Goal: Information Seeking & Learning: Learn about a topic

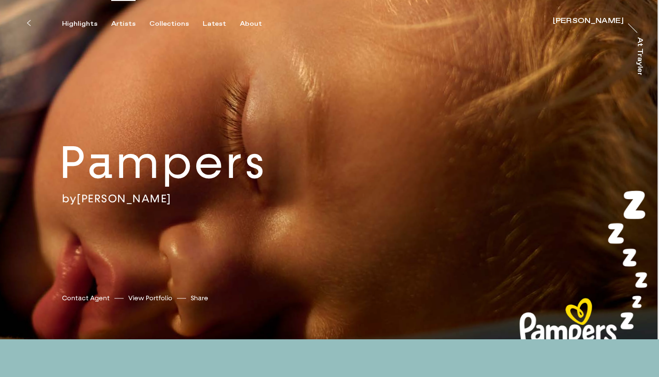
click at [122, 22] on div "Artists" at bounding box center [123, 24] width 24 height 8
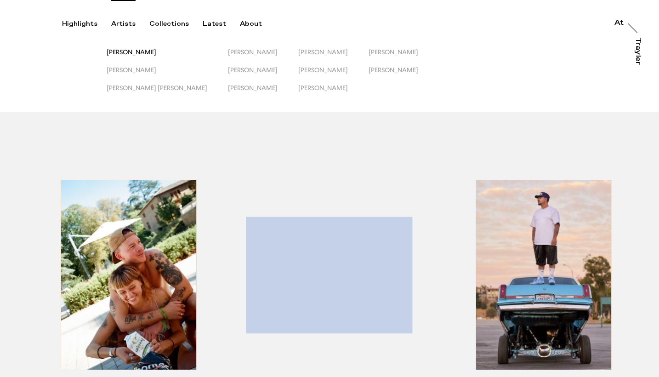
click at [147, 48] on span "[PERSON_NAME]" at bounding box center [132, 51] width 50 height 7
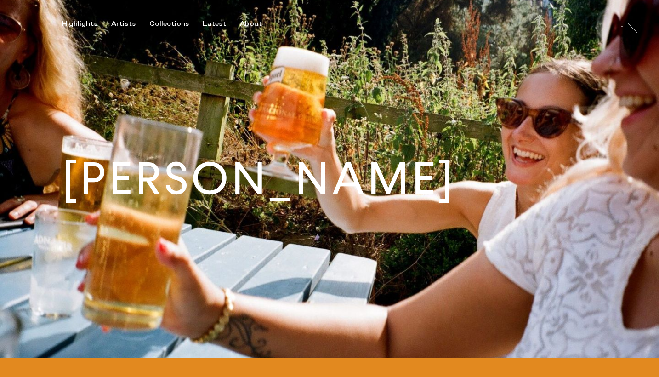
click at [147, 50] on img at bounding box center [329, 179] width 659 height 358
click at [119, 18] on div "Highlights Artists Collections Latest About [PERSON_NAME] [PERSON_NAME] [PERSON…" at bounding box center [330, 14] width 661 height 28
click at [121, 26] on div "Artists" at bounding box center [123, 24] width 24 height 8
click at [326, 35] on img at bounding box center [329, 179] width 659 height 358
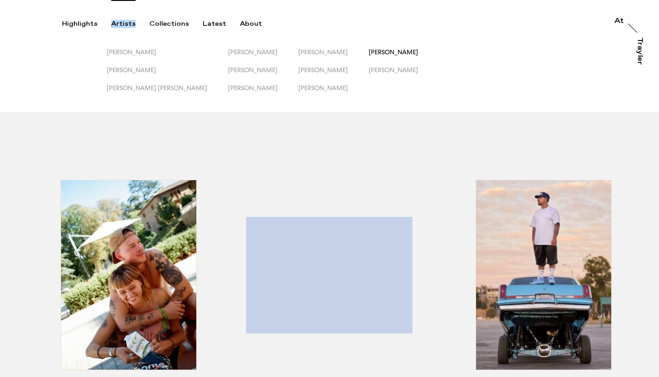
click at [368, 51] on span "[PERSON_NAME]" at bounding box center [393, 51] width 50 height 7
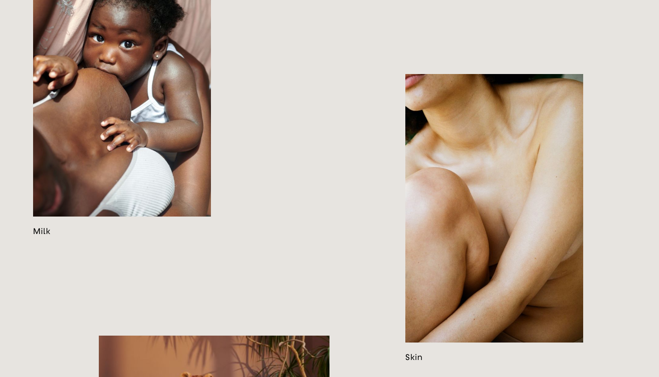
scroll to position [1102, 0]
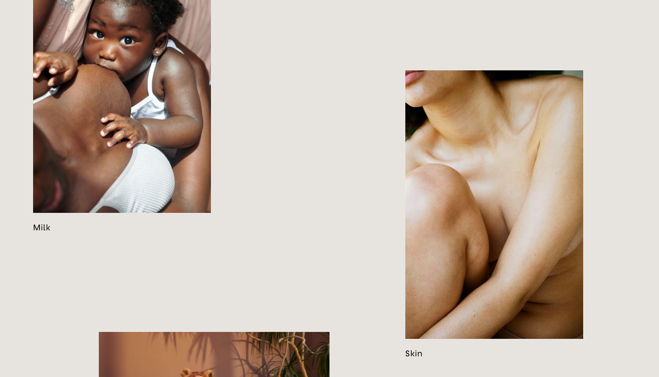
click at [490, 2] on div "Tiny Human Sudocrem Skin Tweakments MTWTFSS - Chapter 2" at bounding box center [493, 330] width 329 height 1800
